Goal: Transaction & Acquisition: Purchase product/service

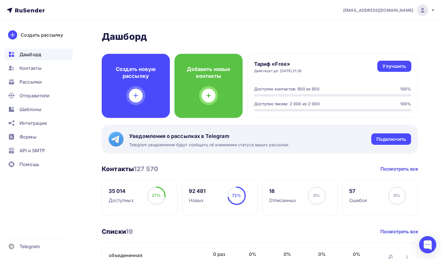
click at [36, 54] on span "Дашборд" at bounding box center [30, 54] width 22 height 7
click at [36, 69] on span "Контакты" at bounding box center [30, 68] width 22 height 7
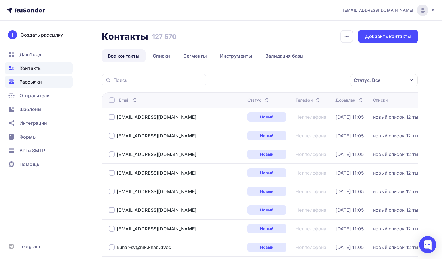
click at [28, 81] on span "Рассылки" at bounding box center [30, 82] width 22 height 7
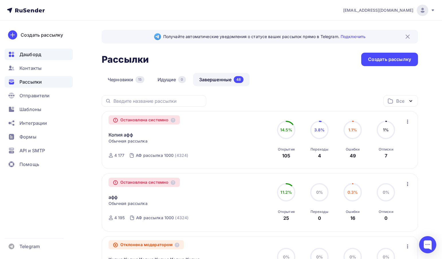
click at [35, 55] on span "Дашборд" at bounding box center [30, 54] width 22 height 7
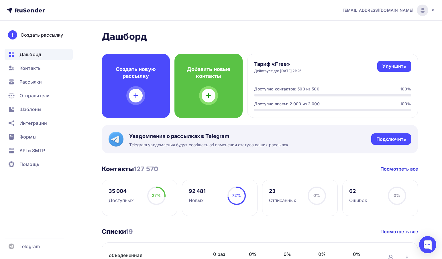
drag, startPoint x: 323, startPoint y: 70, endPoint x: 253, endPoint y: 73, distance: 70.6
click at [253, 73] on div "Тариф «Free» Действует до: 03.11.2025, 21:26 Улучшить Улучшить Доступно контакт…" at bounding box center [332, 86] width 171 height 64
click at [259, 81] on div "Тариф «Free» Действует до: 03.11.2025, 21:26 Улучшить Улучшить Доступно контакт…" at bounding box center [332, 86] width 171 height 64
drag, startPoint x: 246, startPoint y: 38, endPoint x: 107, endPoint y: 43, distance: 139.1
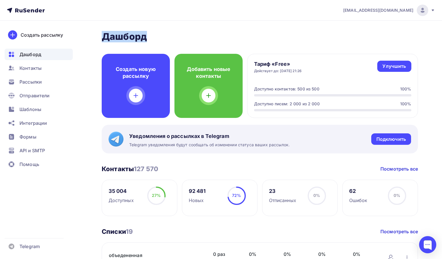
drag, startPoint x: 98, startPoint y: 31, endPoint x: 179, endPoint y: 34, distance: 80.6
click at [207, 37] on h2 "Дашборд" at bounding box center [260, 36] width 316 height 11
click at [391, 64] on div "Улучшить" at bounding box center [395, 66] width 24 height 7
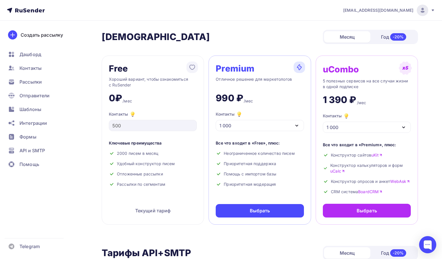
click at [257, 119] on div "Контакты 1 000" at bounding box center [260, 121] width 88 height 20
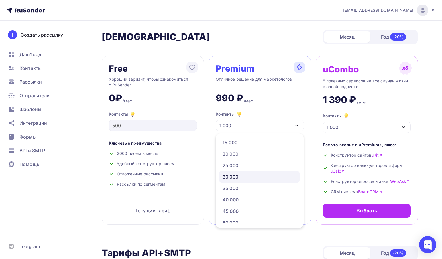
scroll to position [86, 0]
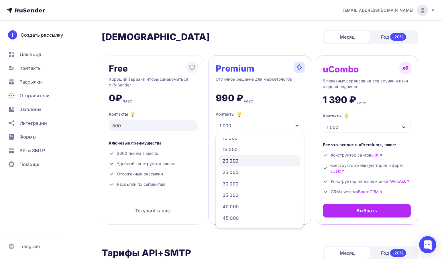
click at [250, 159] on div "20 000" at bounding box center [260, 161] width 74 height 7
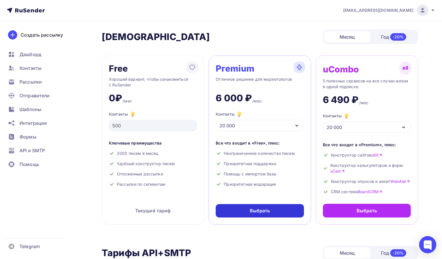
click at [263, 218] on div "Выбрать" at bounding box center [260, 210] width 88 height 13
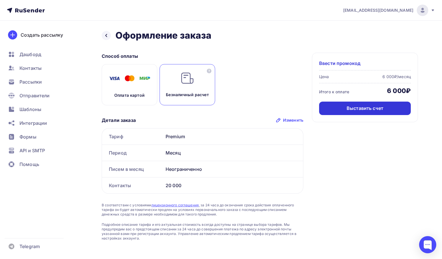
click at [330, 103] on div "Выставить счет" at bounding box center [365, 108] width 92 height 13
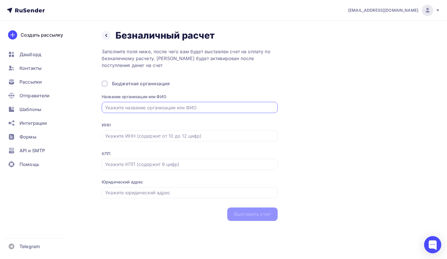
click at [185, 109] on input "text" at bounding box center [189, 107] width 169 height 7
click at [107, 38] on icon at bounding box center [106, 35] width 5 height 5
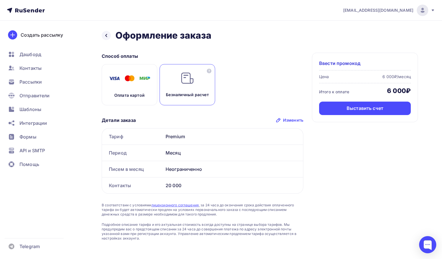
click at [167, 153] on div "Месяц" at bounding box center [233, 153] width 140 height 16
click at [349, 109] on div "Выставить счет" at bounding box center [365, 108] width 37 height 7
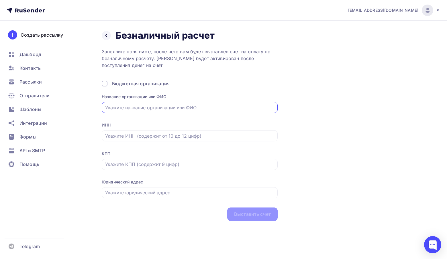
click at [139, 110] on input "text" at bounding box center [189, 107] width 169 height 7
click at [135, 105] on input "text" at bounding box center [189, 107] width 169 height 7
paste input "ОБЩЕСТВО С ОГРАНИЧЕННОЙ ОТВЕТСТВЕННОСТЬЮ "СПЕЦ АЗИЯ ГРУПП","
type input "ОБЩЕСТВО С ОГРАНИЧЕННОЙ ОТВЕТСТВЕННОСТЬЮ "СПЕЦ АЗИЯ ГРУПП""
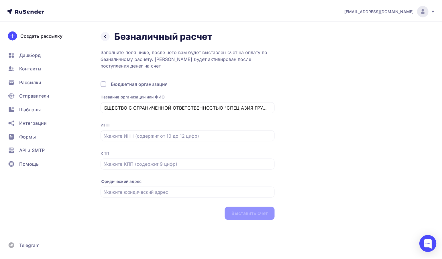
scroll to position [0, 0]
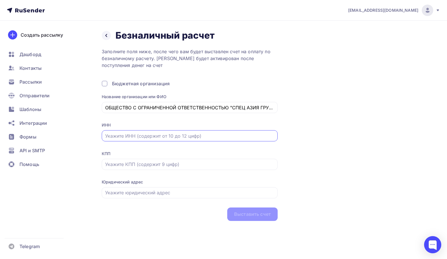
click at [119, 136] on input "text" at bounding box center [189, 136] width 169 height 7
paste input "2700054076"
type input "2700054076"
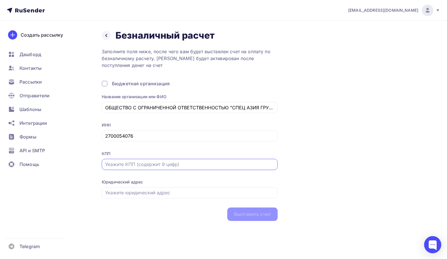
drag, startPoint x: 159, startPoint y: 168, endPoint x: 206, endPoint y: 200, distance: 56.3
click at [159, 168] on input "text" at bounding box center [189, 164] width 169 height 7
click at [129, 167] on input "text" at bounding box center [189, 164] width 169 height 7
paste input "280101001"
type input "280101001"
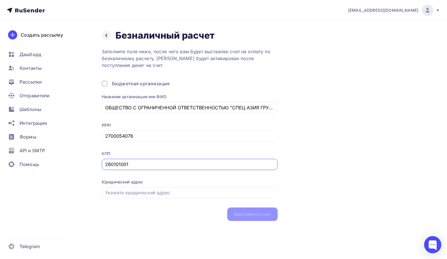
click at [171, 172] on div "КПП 280101001" at bounding box center [190, 164] width 176 height 27
click at [256, 219] on div "Выставить счет" at bounding box center [190, 214] width 176 height 13
click at [168, 201] on div "Юридический адрес" at bounding box center [190, 192] width 176 height 27
click at [168, 196] on input "text" at bounding box center [189, 192] width 169 height 7
drag, startPoint x: 138, startPoint y: 138, endPoint x: 101, endPoint y: 133, distance: 37.7
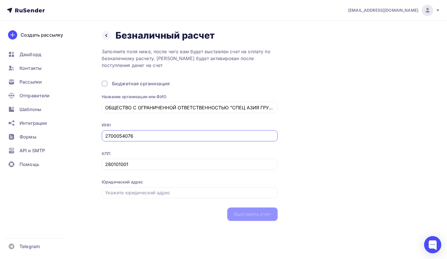
click at [101, 133] on div "Назад Безналичный расчет Безналичный расчет Заполните поля ниже, после чего вам…" at bounding box center [223, 133] width 447 height 224
click at [121, 193] on input "text" at bounding box center [189, 192] width 169 height 7
paste input "680038, Хабаровский край, г Хабаровск, ул Калинина, д. 120, офис 101"
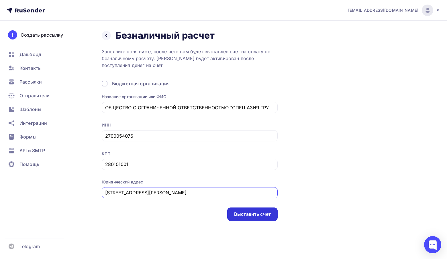
type input "680038, Хабаровский край, г Хабаровск, ул Калинина, д. 120, офис 101"
click at [240, 218] on div "Выставить счет" at bounding box center [252, 214] width 37 height 7
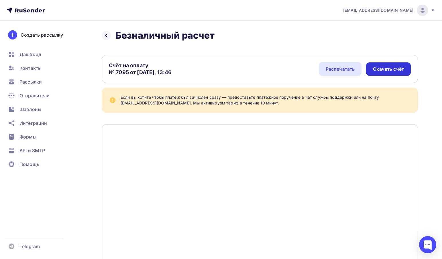
click at [390, 70] on div "Скачать счёт" at bounding box center [388, 69] width 31 height 7
click at [36, 81] on span "Рассылки" at bounding box center [30, 82] width 22 height 7
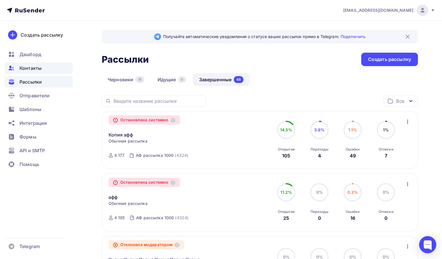
click at [23, 67] on span "Контакты" at bounding box center [30, 68] width 22 height 7
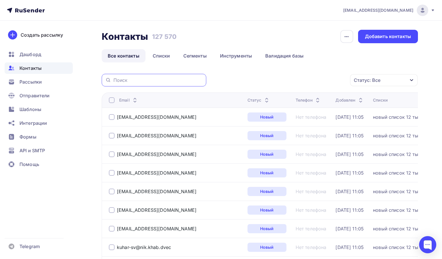
click at [127, 80] on input "text" at bounding box center [158, 80] width 89 height 6
paste input "leo708@list.ru"
type input "leo708@list.ru"
click at [146, 80] on input "leo708@list.ru" at bounding box center [158, 80] width 89 height 6
click at [152, 83] on input "leo708@list.ru" at bounding box center [158, 80] width 89 height 6
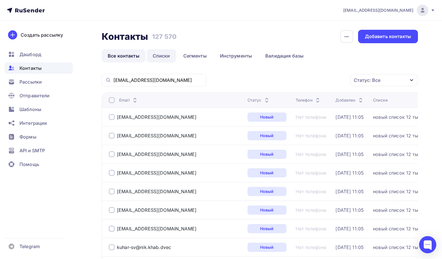
click at [155, 55] on link "Списки" at bounding box center [162, 55] width 30 height 13
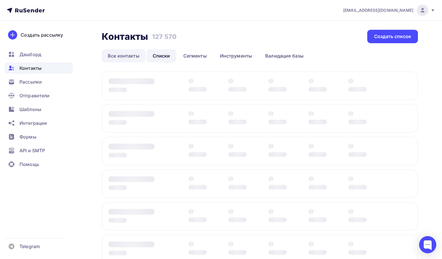
click at [130, 56] on link "Все контакты" at bounding box center [124, 55] width 44 height 13
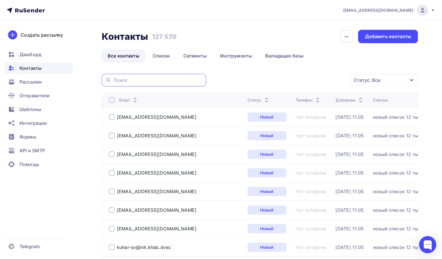
click at [131, 79] on input "text" at bounding box center [158, 80] width 89 height 6
paste input "leo708@list.ru"
drag, startPoint x: 132, startPoint y: 80, endPoint x: 94, endPoint y: 79, distance: 37.8
type input "list.ru"
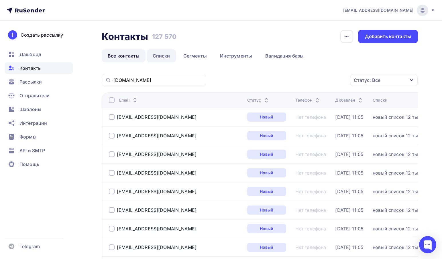
click at [163, 57] on link "Списки" at bounding box center [162, 55] width 30 height 13
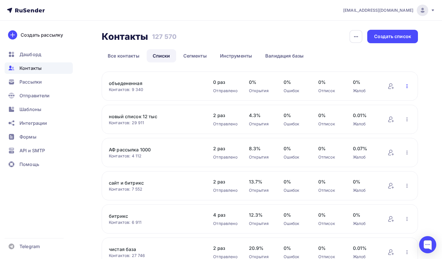
click at [408, 86] on icon "button" at bounding box center [407, 86] width 7 height 7
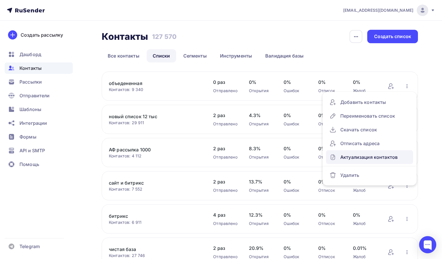
click at [367, 154] on div "Актуализация контактов" at bounding box center [370, 157] width 80 height 9
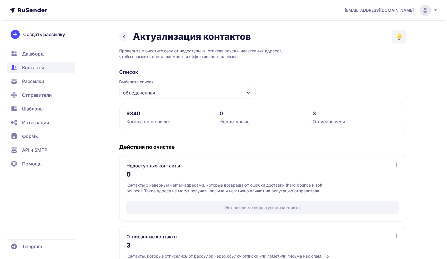
scroll to position [54, 0]
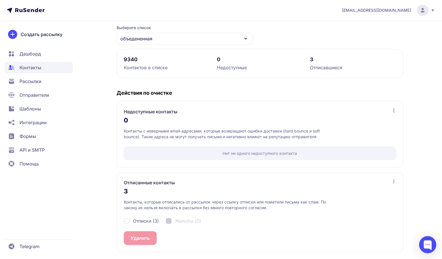
click at [142, 223] on span "Отписки (3)" at bounding box center [146, 221] width 26 height 7
checkbox input "true"
click at [143, 232] on button "Удалить 3" at bounding box center [142, 239] width 36 height 14
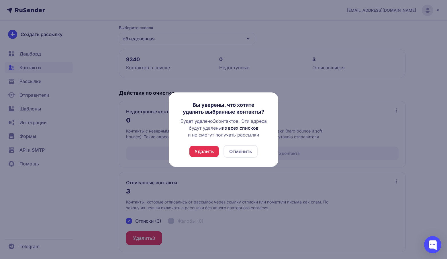
click at [199, 154] on button "Удалить" at bounding box center [204, 151] width 30 height 11
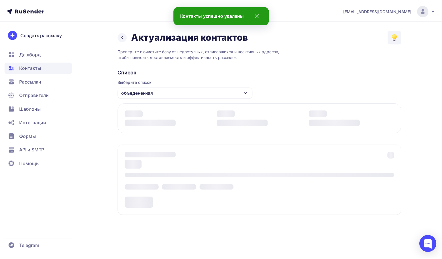
scroll to position [0, 0]
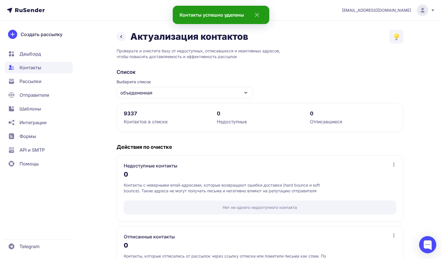
click at [122, 36] on icon at bounding box center [121, 36] width 7 height 7
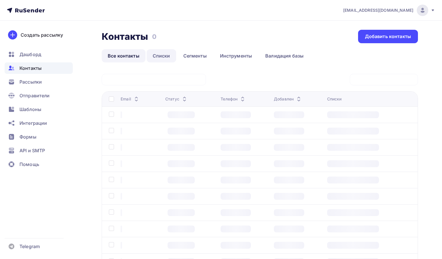
click at [161, 53] on link "Списки" at bounding box center [162, 55] width 30 height 13
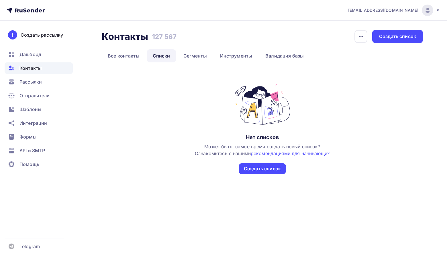
click at [161, 53] on link "Списки" at bounding box center [162, 55] width 30 height 13
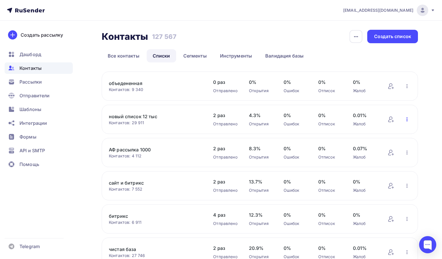
click at [405, 120] on icon "button" at bounding box center [407, 119] width 7 height 7
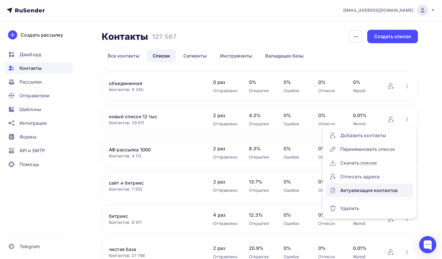
click at [361, 189] on div "Актуализация контактов" at bounding box center [370, 190] width 80 height 9
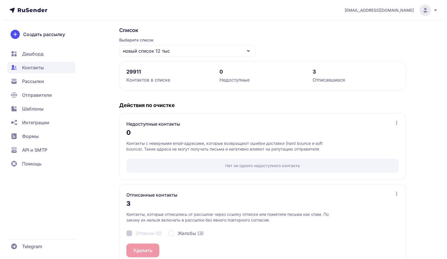
scroll to position [54, 0]
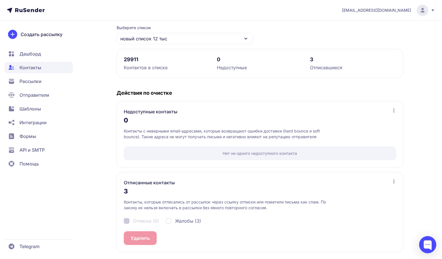
click at [185, 221] on span "Жалобы (3)" at bounding box center [188, 221] width 26 height 7
checkbox input "true"
click at [156, 234] on button "Удалить 3" at bounding box center [142, 239] width 36 height 14
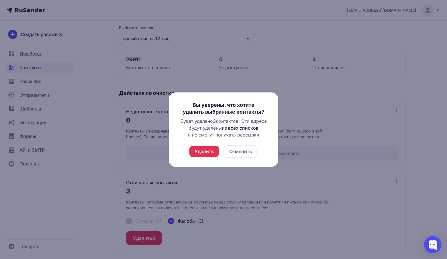
click at [209, 149] on button "Удалить" at bounding box center [204, 151] width 30 height 11
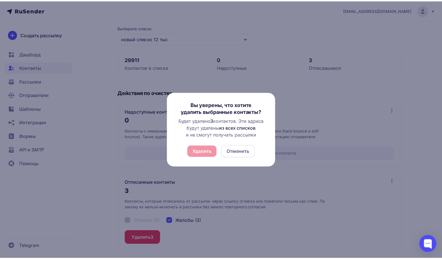
scroll to position [0, 0]
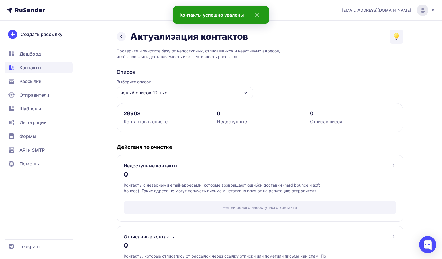
click at [122, 40] on link at bounding box center [121, 36] width 9 height 9
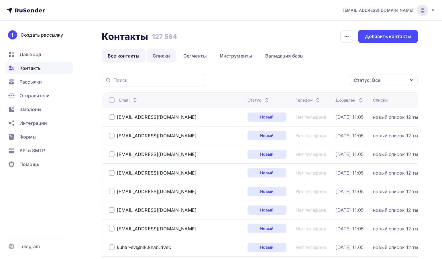
click at [154, 59] on link "Списки" at bounding box center [162, 55] width 30 height 13
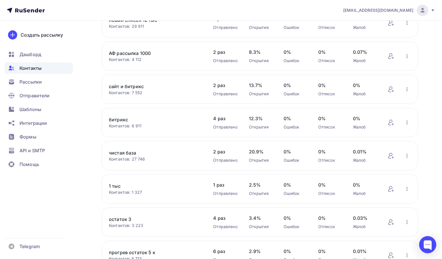
scroll to position [57, 0]
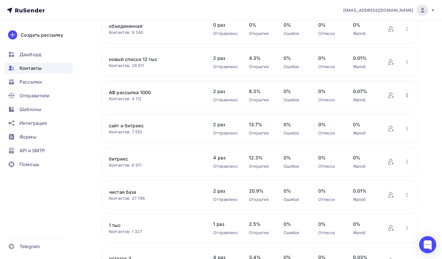
click at [408, 93] on icon "button" at bounding box center [407, 95] width 7 height 7
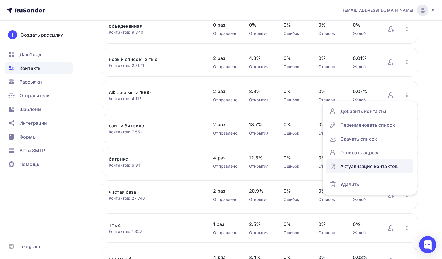
click at [362, 169] on div "Актуализация контактов" at bounding box center [370, 166] width 80 height 9
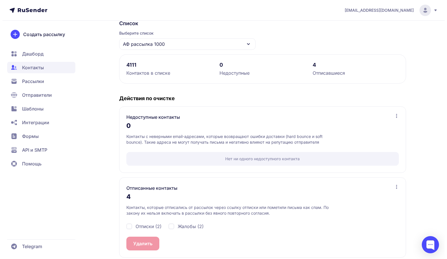
scroll to position [54, 0]
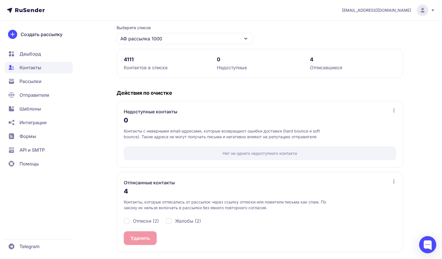
click at [156, 222] on span "Отписки (2)" at bounding box center [146, 221] width 26 height 7
checkbox input "true"
click at [171, 219] on div "Жалобы (2)" at bounding box center [183, 221] width 35 height 7
checkbox input "true"
click at [144, 242] on button "Удалить 4" at bounding box center [142, 239] width 36 height 14
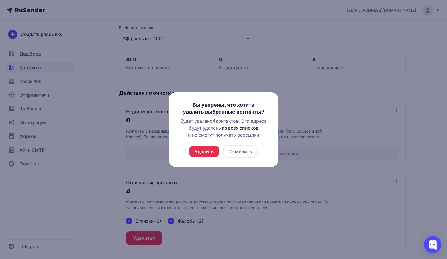
click at [203, 149] on button "Удалить" at bounding box center [204, 151] width 30 height 11
click at [196, 149] on div "Удалить Отменить" at bounding box center [223, 151] width 68 height 13
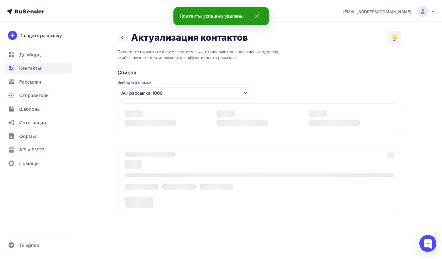
scroll to position [0, 0]
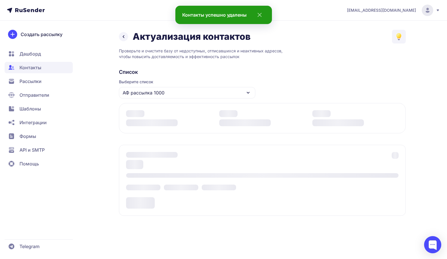
click at [125, 38] on icon at bounding box center [123, 36] width 7 height 7
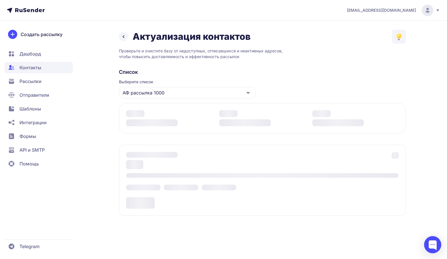
click at [123, 36] on icon at bounding box center [123, 36] width 7 height 7
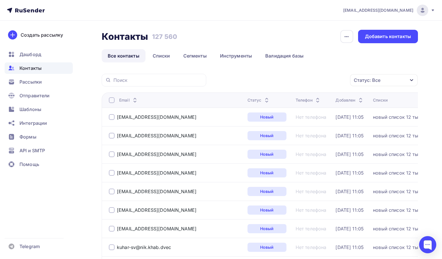
click at [128, 76] on div at bounding box center [154, 80] width 105 height 13
click at [126, 82] on input "text" at bounding box center [158, 80] width 89 height 6
paste input "leo708@list.ru"
type input "leo708@list.ru"
click at [424, 245] on div at bounding box center [427, 244] width 17 height 17
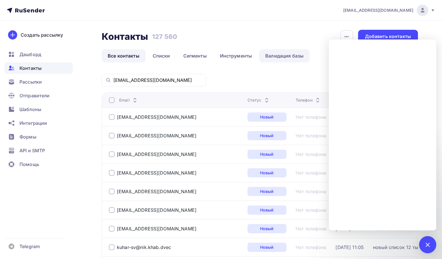
click at [262, 60] on link "Валидация базы" at bounding box center [284, 55] width 50 height 13
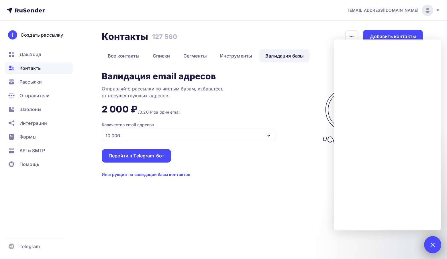
click at [436, 246] on div at bounding box center [433, 245] width 8 height 8
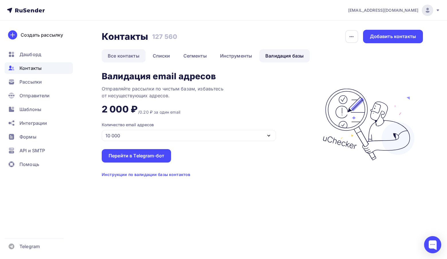
click at [116, 52] on link "Все контакты" at bounding box center [124, 55] width 44 height 13
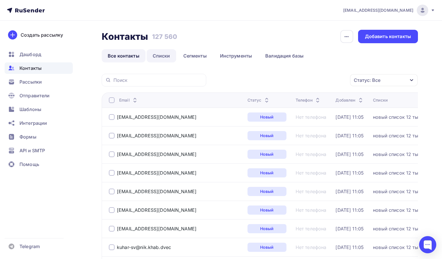
click at [162, 53] on link "Списки" at bounding box center [162, 55] width 30 height 13
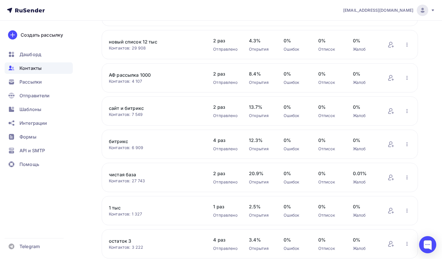
scroll to position [188, 0]
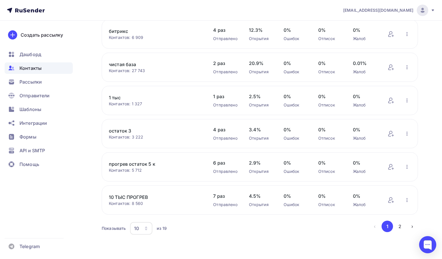
click at [145, 230] on icon "button" at bounding box center [146, 228] width 5 height 5
click at [139, 199] on div "50" at bounding box center [164, 202] width 55 height 7
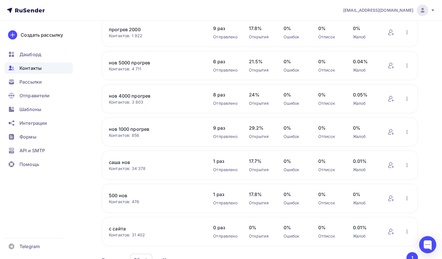
scroll to position [446, 0]
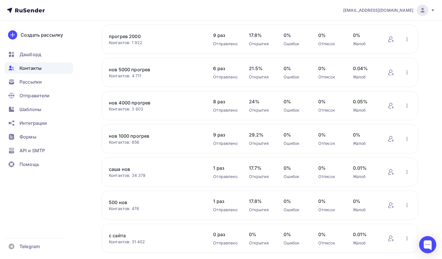
click at [400, 176] on div "Добавить контакты Переименовать список Скачать список Отписать адреса Актуализа…" at bounding box center [399, 172] width 23 height 7
click at [405, 176] on icon "button" at bounding box center [407, 172] width 7 height 7
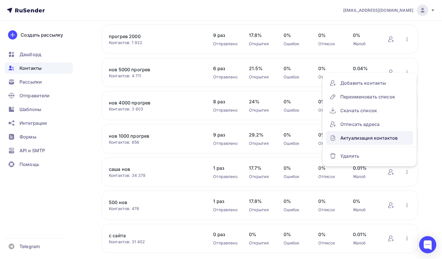
click at [347, 143] on div "Актуализация контактов" at bounding box center [370, 138] width 80 height 9
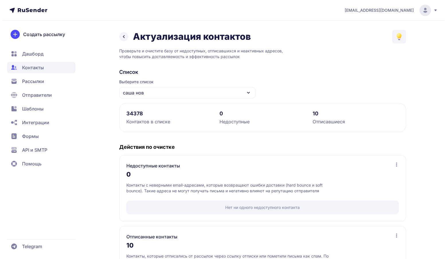
scroll to position [54, 0]
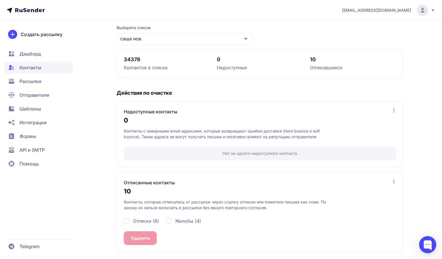
drag, startPoint x: 145, startPoint y: 222, endPoint x: 159, endPoint y: 223, distance: 13.8
click at [145, 222] on span "Отписки (6)" at bounding box center [146, 221] width 26 height 7
checkbox input "true"
click at [176, 223] on span "Жалобы (4)" at bounding box center [188, 221] width 26 height 7
checkbox input "true"
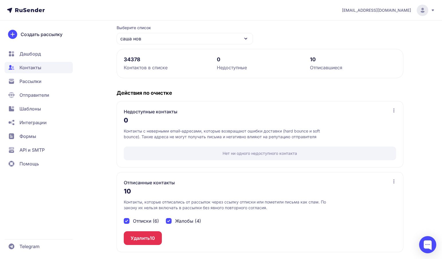
click at [155, 235] on span "10" at bounding box center [152, 238] width 5 height 7
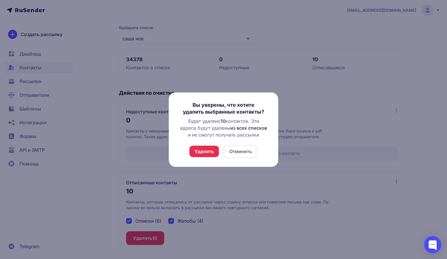
click at [201, 150] on button "Удалить" at bounding box center [204, 151] width 30 height 11
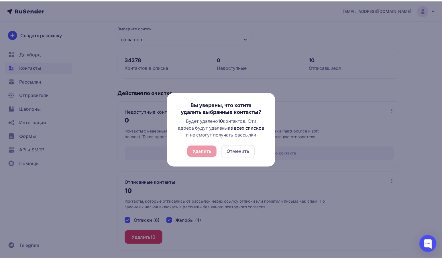
scroll to position [0, 0]
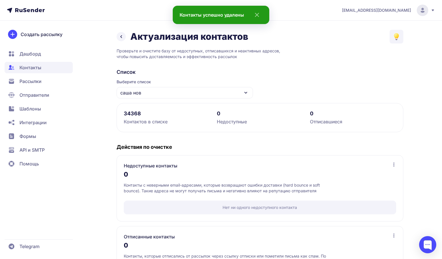
click at [124, 36] on icon at bounding box center [121, 36] width 7 height 7
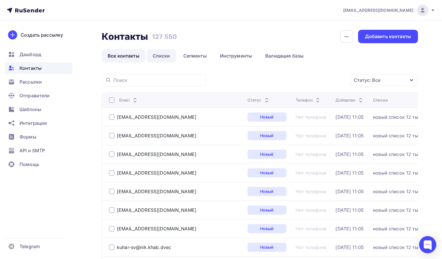
click at [158, 56] on link "Списки" at bounding box center [162, 55] width 30 height 13
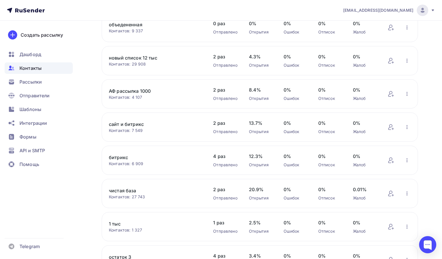
scroll to position [115, 0]
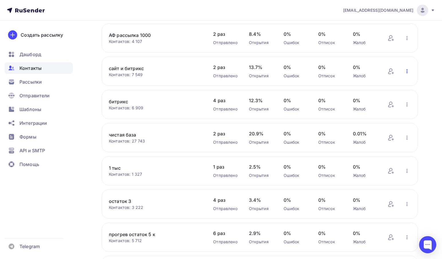
click at [406, 71] on icon "button" at bounding box center [407, 71] width 7 height 7
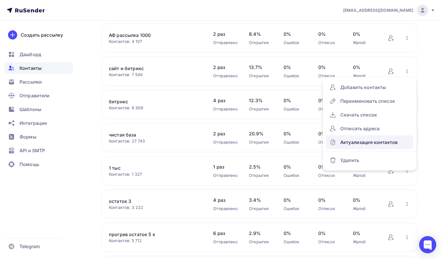
click at [366, 142] on div "Актуализация контактов" at bounding box center [370, 142] width 80 height 9
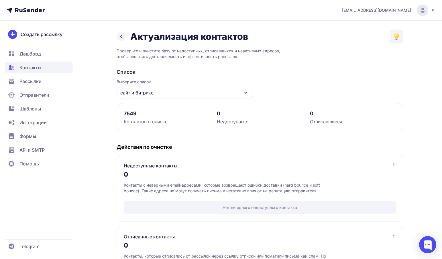
click at [118, 36] on link at bounding box center [121, 36] width 9 height 9
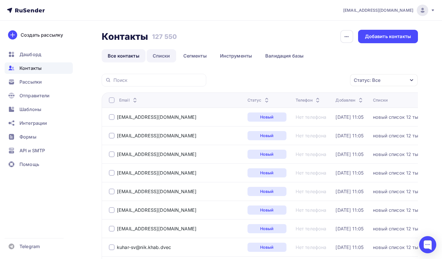
click at [167, 57] on link "Списки" at bounding box center [162, 55] width 30 height 13
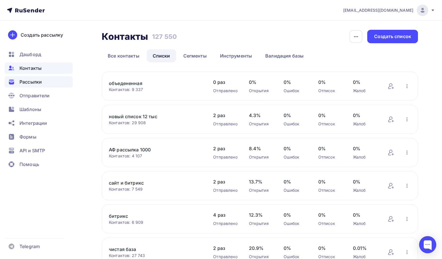
click at [55, 83] on div "Рассылки" at bounding box center [39, 81] width 68 height 11
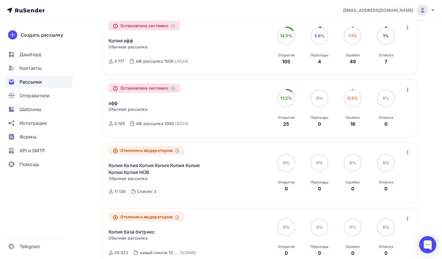
scroll to position [143, 0]
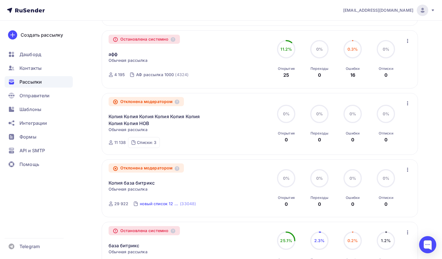
click at [146, 207] on div "новый список 12 тыс" at bounding box center [159, 204] width 39 height 6
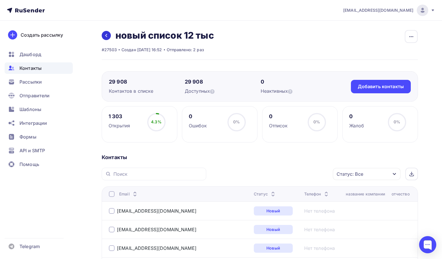
click at [110, 36] on link at bounding box center [106, 35] width 9 height 9
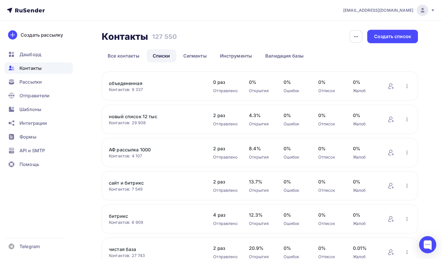
click at [161, 57] on link "Списки" at bounding box center [162, 55] width 30 height 13
click at [157, 53] on link "Списки" at bounding box center [162, 55] width 30 height 13
click at [40, 78] on div "Рассылки" at bounding box center [39, 81] width 68 height 11
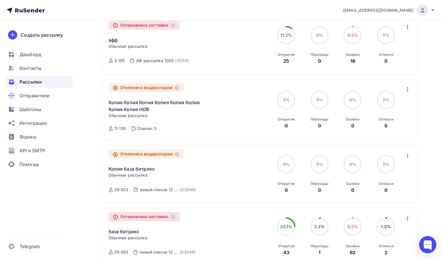
scroll to position [201, 0]
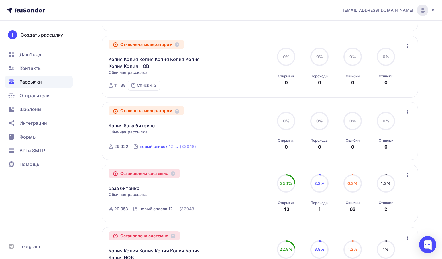
click at [165, 148] on div "новый список 12 тыс" at bounding box center [159, 147] width 39 height 6
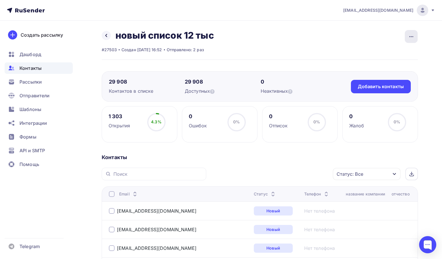
click at [413, 41] on div "button" at bounding box center [411, 36] width 13 height 13
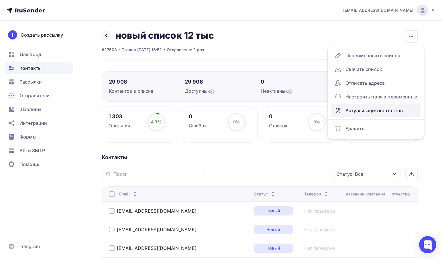
click at [370, 107] on div "Актуализация контактов" at bounding box center [376, 110] width 83 height 9
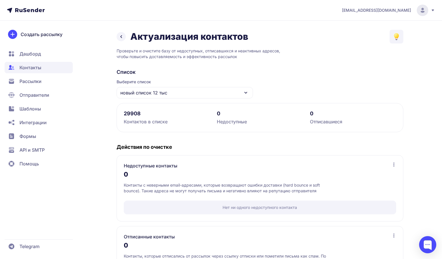
click at [154, 92] on span "новый список 12 тыс" at bounding box center [143, 92] width 47 height 7
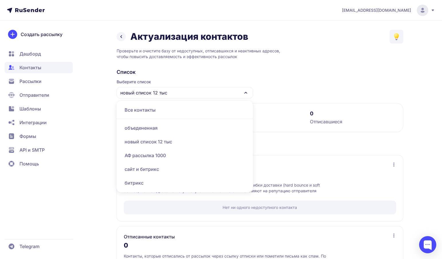
click at [123, 37] on icon at bounding box center [121, 36] width 7 height 7
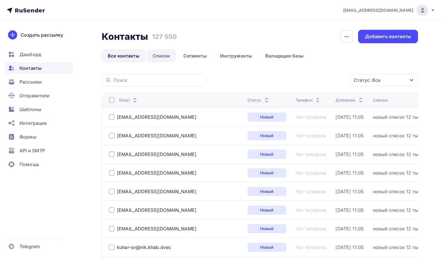
click at [165, 57] on link "Списки" at bounding box center [162, 55] width 30 height 13
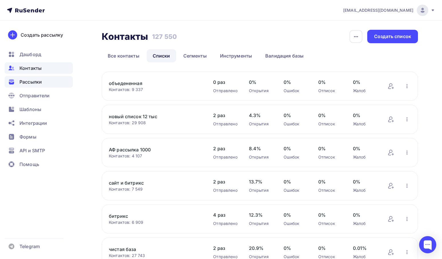
click at [34, 85] on span "Рассылки" at bounding box center [30, 82] width 22 height 7
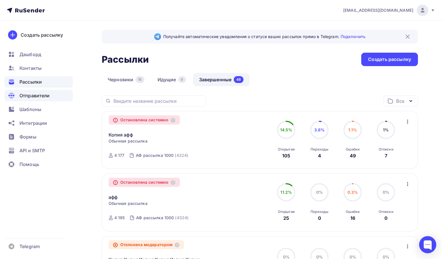
click at [37, 95] on span "Отправители" at bounding box center [34, 95] width 30 height 7
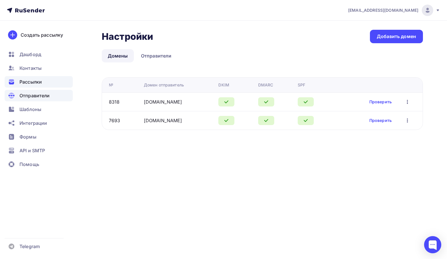
click at [34, 85] on span "Рассылки" at bounding box center [30, 82] width 22 height 7
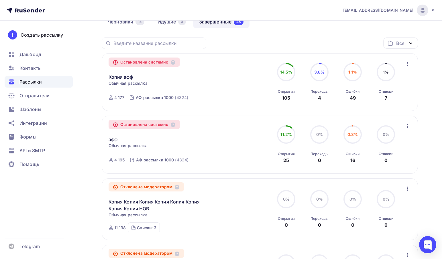
scroll to position [143, 0]
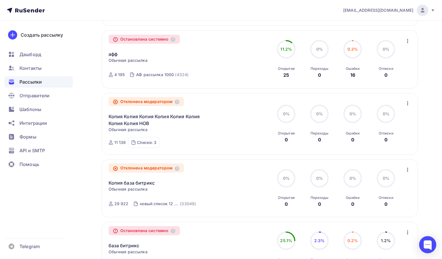
click at [406, 171] on icon "button" at bounding box center [407, 170] width 7 height 7
click at [155, 145] on div "Списки: 3" at bounding box center [146, 143] width 19 height 6
click at [157, 146] on div "Списки: 3 битрикс (7495) нов 4000 прогрев (4000) нов 1000 прогрев (999)" at bounding box center [144, 142] width 32 height 11
click at [159, 152] on div "Отклонена модератором Копия Копия Копия Копия Копия Копия Копия Копия НОВ Стати…" at bounding box center [260, 124] width 316 height 62
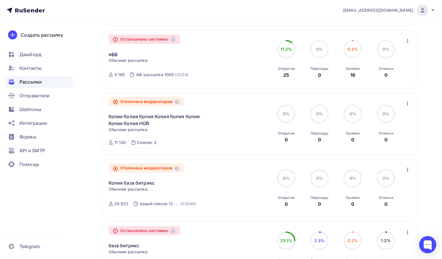
click at [408, 105] on icon "button" at bounding box center [407, 103] width 7 height 7
click at [273, 129] on div "0% 0% Открытия 0" at bounding box center [286, 124] width 29 height 38
click at [404, 104] on div "Отклонена модератором Копия Копия Копия Копия Копия Копия Копия Копия НОВ Стати…" at bounding box center [260, 124] width 303 height 48
click at [409, 106] on icon "button" at bounding box center [407, 103] width 7 height 7
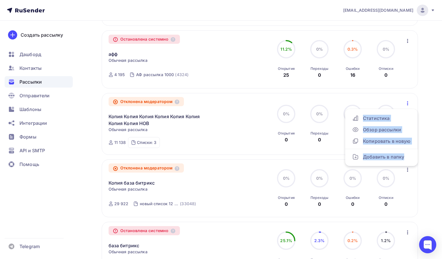
click at [407, 106] on icon "button" at bounding box center [407, 103] width 7 height 7
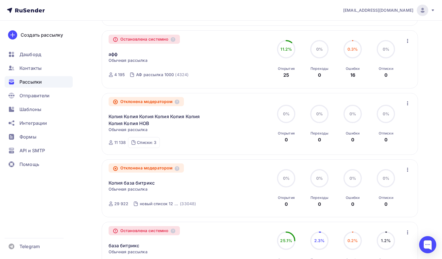
click at [396, 101] on div "Отклонена модератором Копия Копия Копия Копия Копия Копия Копия Копия НОВ Стати…" at bounding box center [260, 124] width 303 height 48
click at [408, 103] on icon "button" at bounding box center [407, 103] width 7 height 7
click at [201, 148] on div "Отклонена модератором Копия Копия Копия Копия Копия Копия Копия Копия НОВ Стати…" at bounding box center [174, 124] width 131 height 48
click at [156, 206] on div "новый список 12 тыс" at bounding box center [159, 204] width 39 height 6
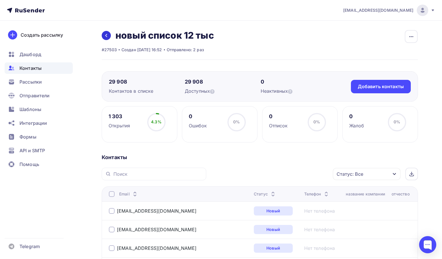
click at [105, 35] on icon at bounding box center [106, 35] width 5 height 5
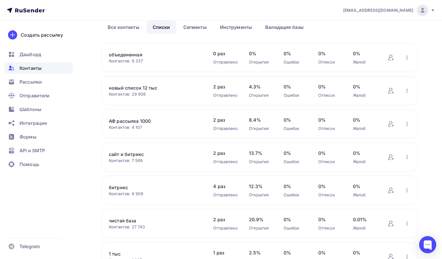
scroll to position [57, 0]
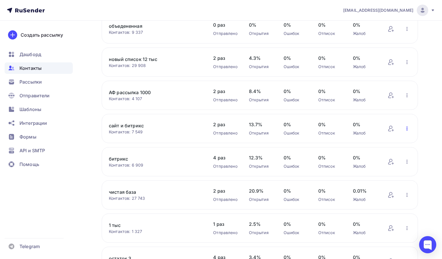
click at [407, 128] on icon "button" at bounding box center [407, 129] width 1 height 4
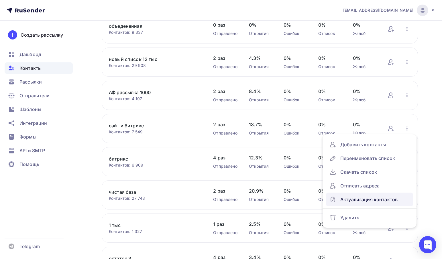
click at [343, 201] on div "Актуализация контактов" at bounding box center [370, 199] width 80 height 9
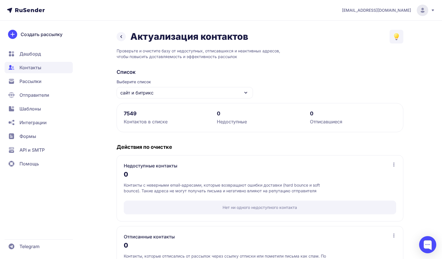
click at [119, 37] on icon at bounding box center [121, 36] width 7 height 7
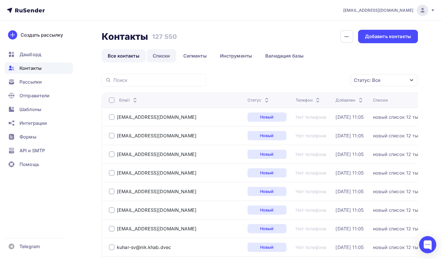
click at [159, 57] on link "Списки" at bounding box center [162, 55] width 30 height 13
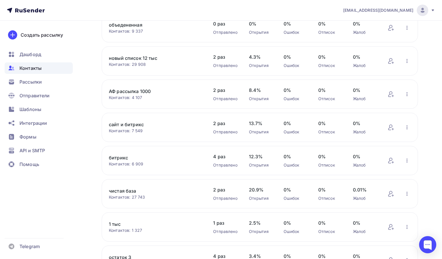
scroll to position [57, 0]
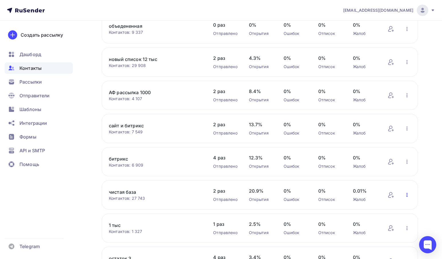
click at [408, 195] on icon "button" at bounding box center [407, 195] width 7 height 7
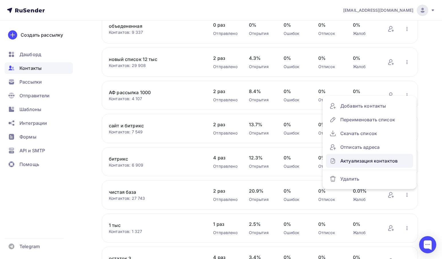
click at [367, 159] on div "Актуализация контактов" at bounding box center [370, 161] width 80 height 9
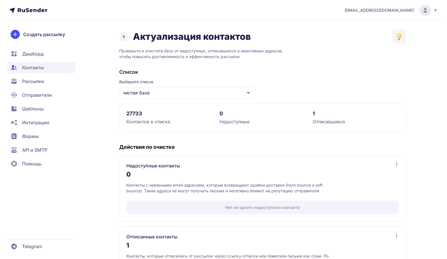
scroll to position [54, 0]
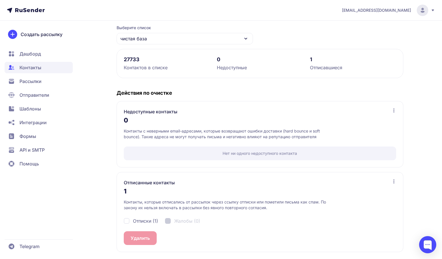
click at [150, 224] on span "Отписки (1)" at bounding box center [145, 221] width 25 height 7
checkbox input "true"
click at [150, 236] on span "1" at bounding box center [151, 238] width 2 height 7
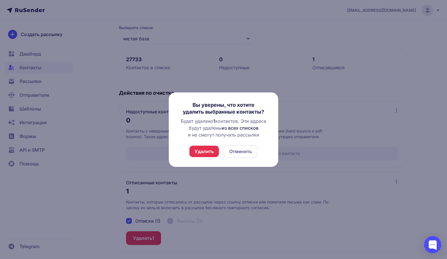
click at [209, 156] on button "Удалить" at bounding box center [204, 151] width 30 height 11
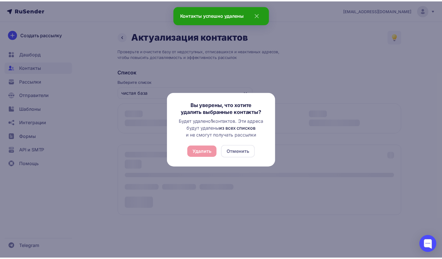
scroll to position [0, 0]
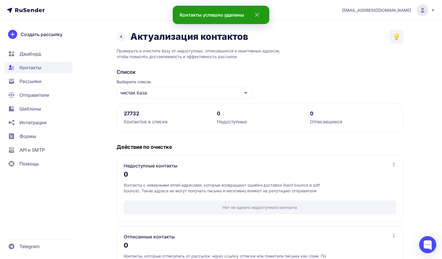
click at [123, 41] on div "Актуализация контактов" at bounding box center [183, 36] width 132 height 11
click at [122, 40] on icon at bounding box center [121, 36] width 7 height 7
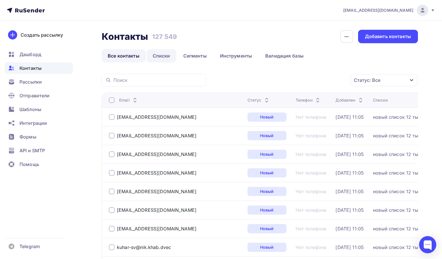
click at [166, 55] on link "Списки" at bounding box center [162, 55] width 30 height 13
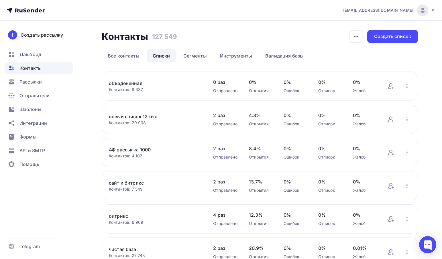
click at [149, 117] on link "новый список 12 тыс" at bounding box center [155, 116] width 93 height 7
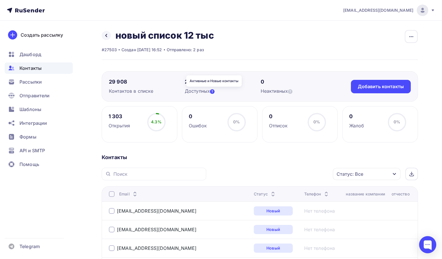
click at [214, 92] on icon at bounding box center [212, 91] width 5 height 5
click at [214, 90] on icon at bounding box center [212, 91] width 5 height 5
click at [214, 97] on div "29 908 Контактов в списке 29 908 Доступных 0 Неактивных Добавить контакты Добав…" at bounding box center [260, 86] width 316 height 30
click at [215, 93] on icon at bounding box center [212, 91] width 5 height 5
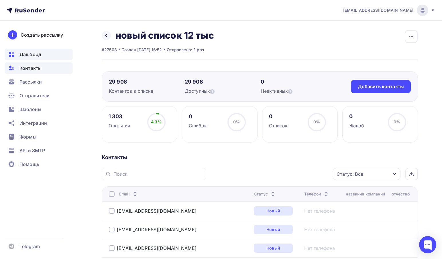
click at [41, 58] on div "Дашборд" at bounding box center [39, 54] width 68 height 11
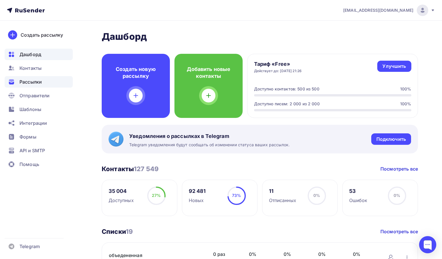
click at [50, 80] on div "Рассылки" at bounding box center [39, 81] width 68 height 11
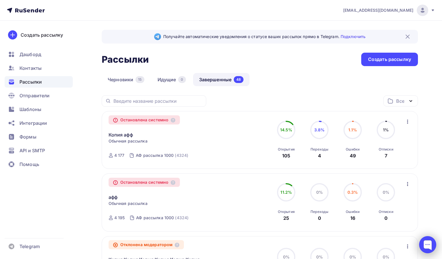
click at [433, 245] on div at bounding box center [427, 244] width 17 height 17
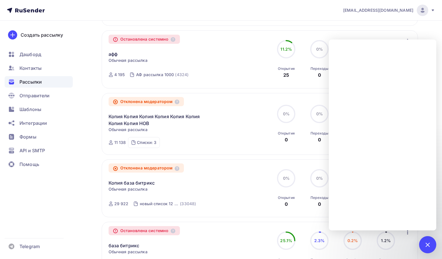
scroll to position [201, 0]
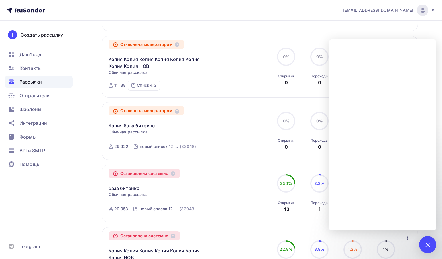
click at [233, 187] on div "база битрикс Копировать в новую" at bounding box center [174, 185] width 131 height 14
click at [427, 246] on div at bounding box center [428, 245] width 8 height 8
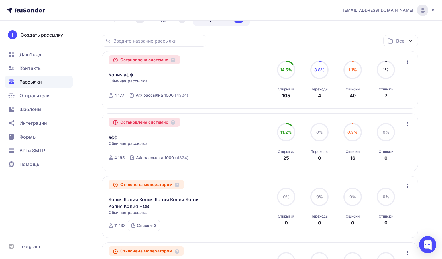
scroll to position [0, 0]
